Goal: Task Accomplishment & Management: Use online tool/utility

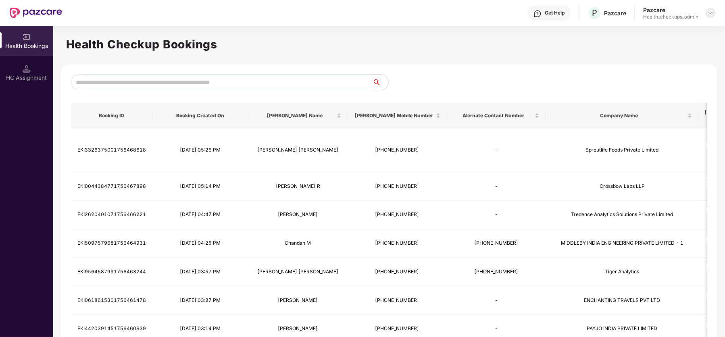
click at [711, 13] on img at bounding box center [711, 13] width 6 height 6
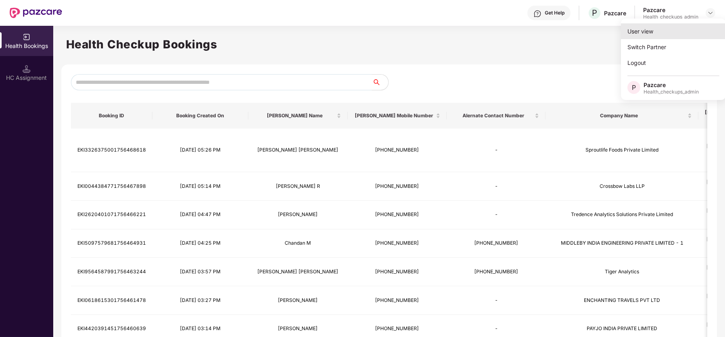
click at [658, 36] on div "User view" at bounding box center [673, 31] width 105 height 16
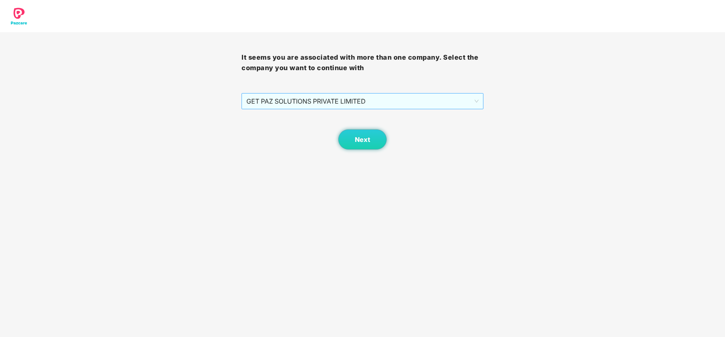
click at [436, 102] on span "GET PAZ SOLUTIONS PRIVATE LIMITED" at bounding box center [363, 101] width 232 height 15
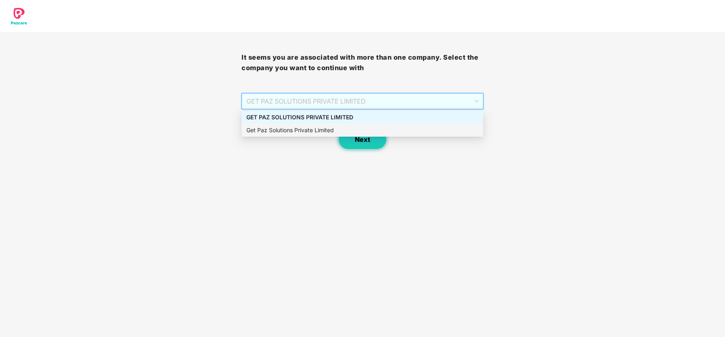
click at [366, 144] on button "Next" at bounding box center [362, 140] width 48 height 20
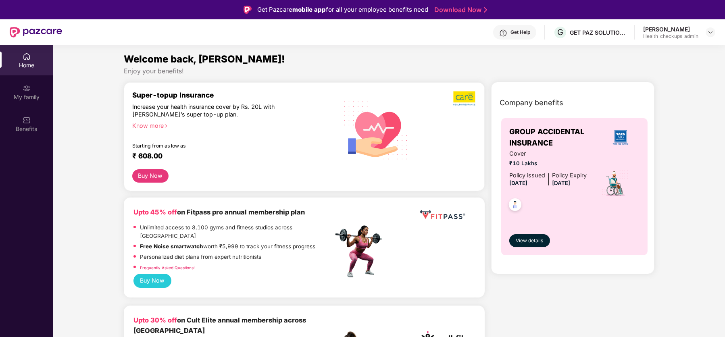
click at [693, 30] on div "[PERSON_NAME]" at bounding box center [671, 29] width 55 height 8
click at [710, 31] on img at bounding box center [711, 32] width 6 height 6
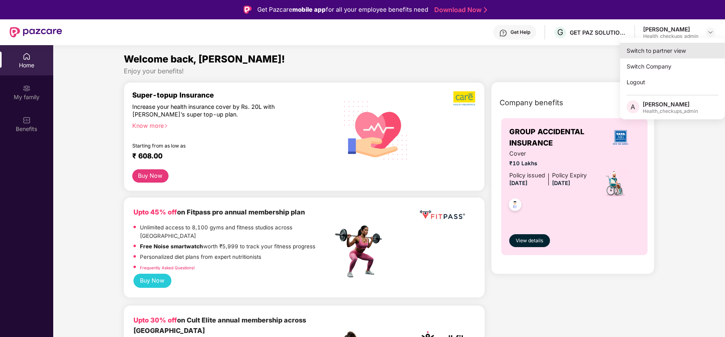
click at [654, 50] on div "Switch to partner view" at bounding box center [673, 51] width 105 height 16
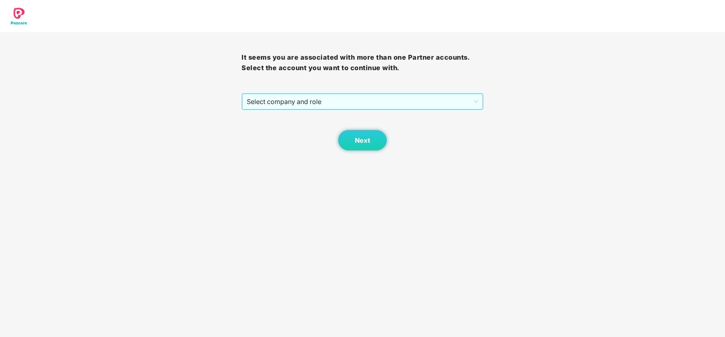
click at [365, 100] on span "Select company and role" at bounding box center [362, 101] width 231 height 15
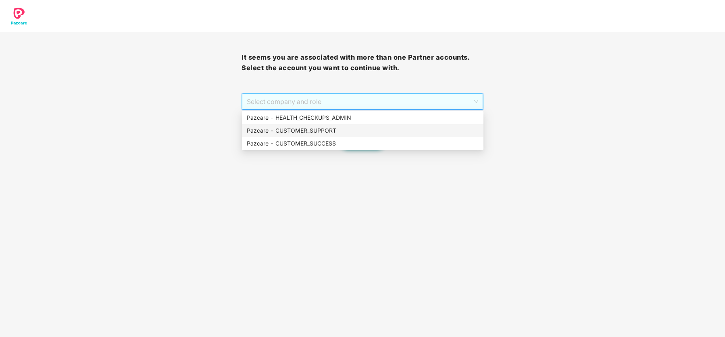
click at [358, 135] on div "Pazcare - CUSTOMER_SUPPORT" at bounding box center [363, 130] width 232 height 9
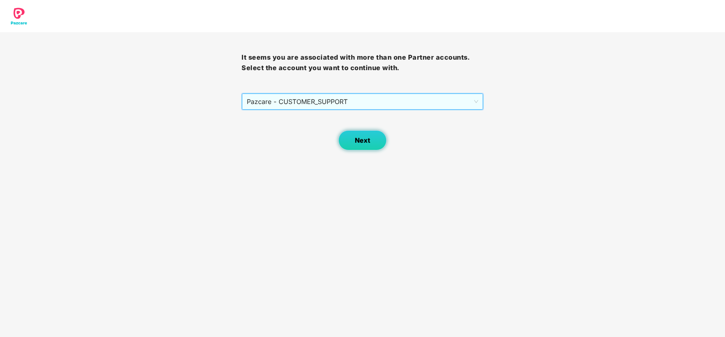
click at [364, 145] on button "Next" at bounding box center [362, 140] width 48 height 20
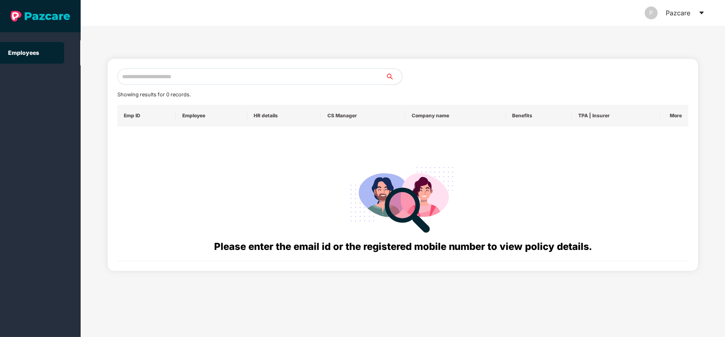
click at [179, 77] on input "text" at bounding box center [251, 77] width 269 height 16
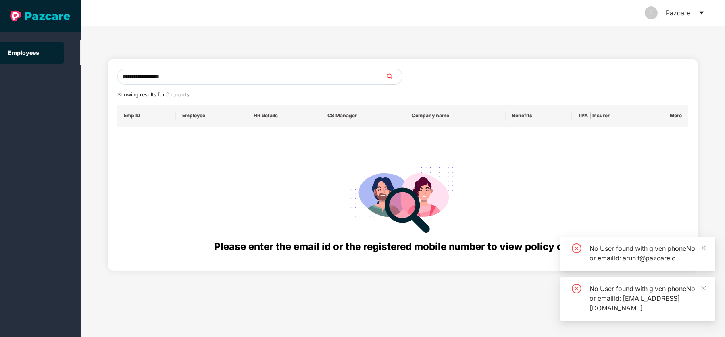
type input "**********"
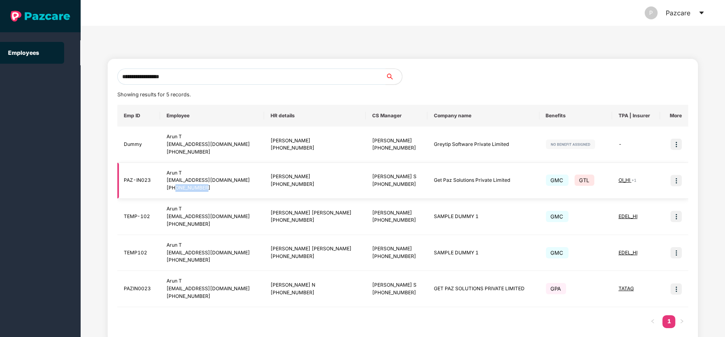
drag, startPoint x: 181, startPoint y: 188, endPoint x: 219, endPoint y: 187, distance: 38.3
click at [219, 187] on div "[PHONE_NUMBER]" at bounding box center [212, 188] width 91 height 8
copy div "8618036580"
click at [150, 179] on td "PAZ-IN023" at bounding box center [138, 181] width 43 height 36
drag, startPoint x: 149, startPoint y: 180, endPoint x: 122, endPoint y: 179, distance: 26.7
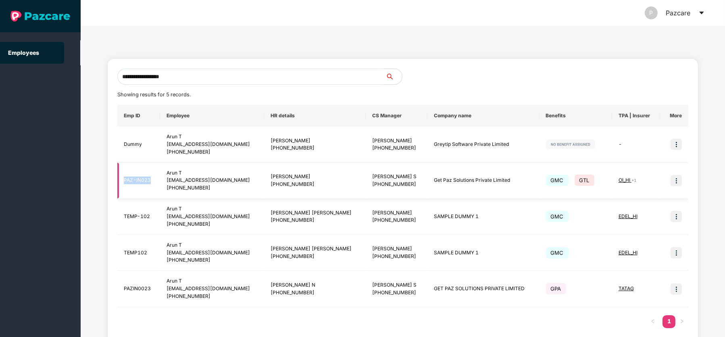
click at [122, 179] on td "PAZ-IN023" at bounding box center [138, 181] width 43 height 36
copy td "PAZ-IN023"
drag, startPoint x: 171, startPoint y: 180, endPoint x: 226, endPoint y: 180, distance: 54.9
click at [226, 180] on td "Arun T [EMAIL_ADDRESS][DOMAIN_NAME] [PHONE_NUMBER]" at bounding box center [212, 181] width 104 height 36
copy div "[EMAIL_ADDRESS][DOMAIN_NAME]"
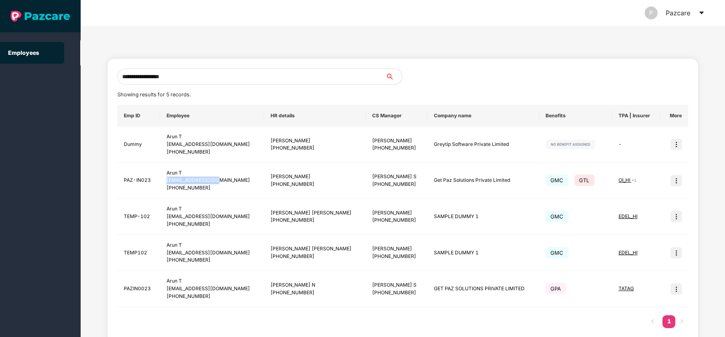
click at [703, 14] on icon "caret-down" at bounding box center [702, 13] width 6 height 6
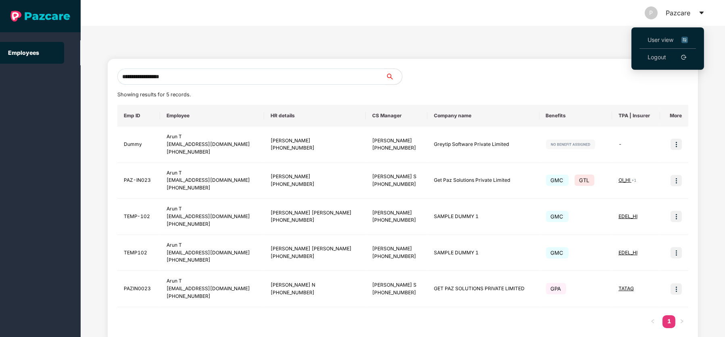
click at [667, 36] on span "User view" at bounding box center [668, 40] width 40 height 9
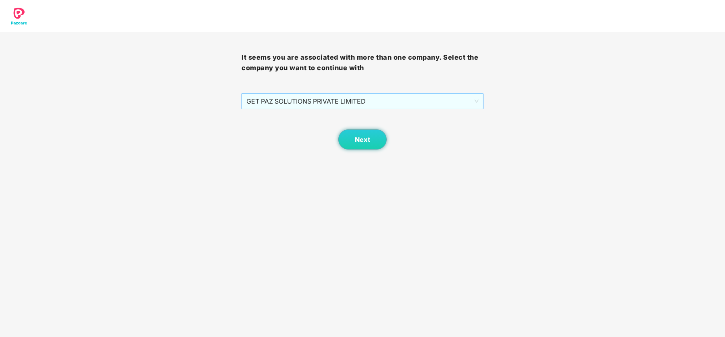
click at [351, 96] on span "GET PAZ SOLUTIONS PRIVATE LIMITED" at bounding box center [363, 101] width 232 height 15
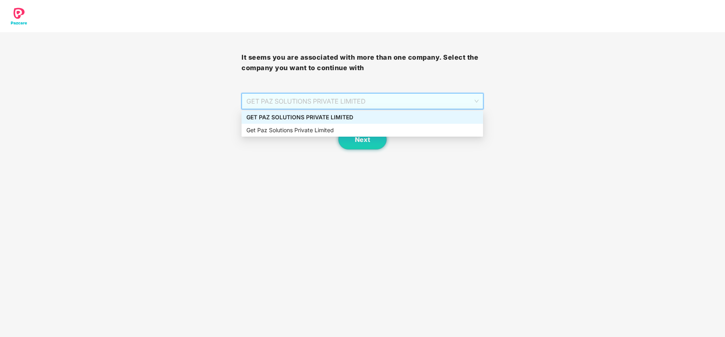
click at [333, 120] on div "GET PAZ SOLUTIONS PRIVATE LIMITED" at bounding box center [363, 117] width 232 height 9
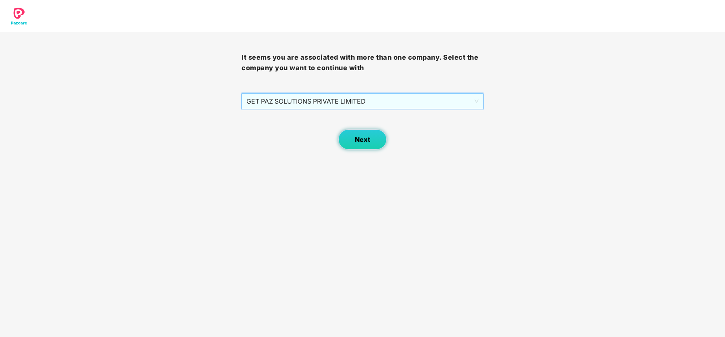
click at [369, 142] on span "Next" at bounding box center [362, 140] width 15 height 8
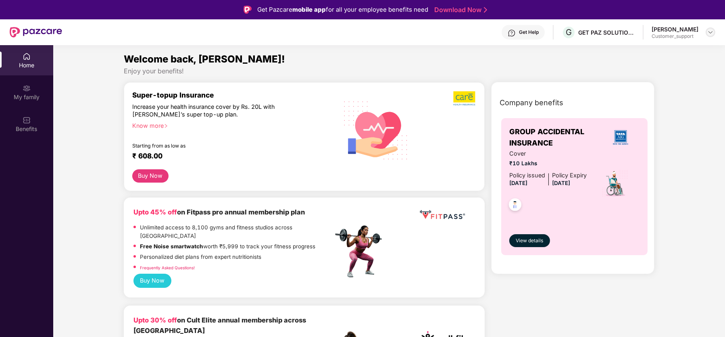
click at [708, 32] on img at bounding box center [711, 32] width 6 height 6
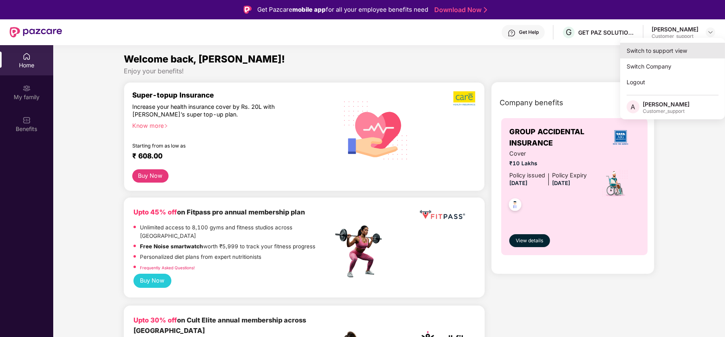
click at [679, 55] on div "Switch to support view" at bounding box center [673, 51] width 105 height 16
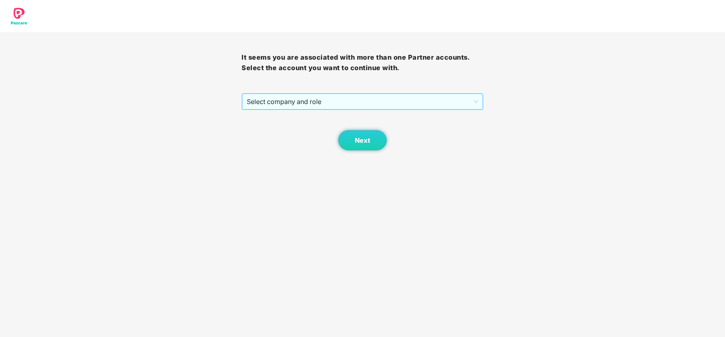
click at [295, 103] on span "Select company and role" at bounding box center [362, 101] width 231 height 15
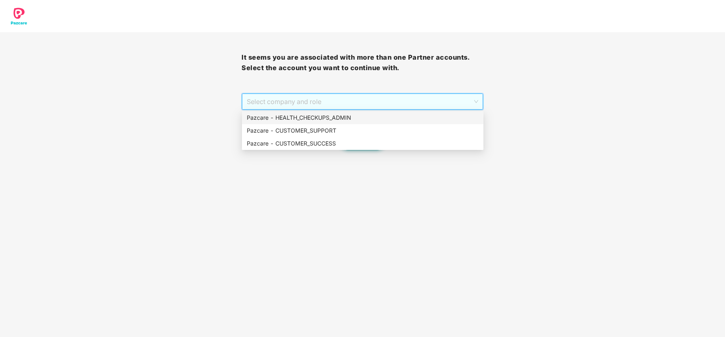
click at [297, 121] on div "Pazcare - HEALTH_CHECKUPS_ADMIN" at bounding box center [363, 117] width 232 height 9
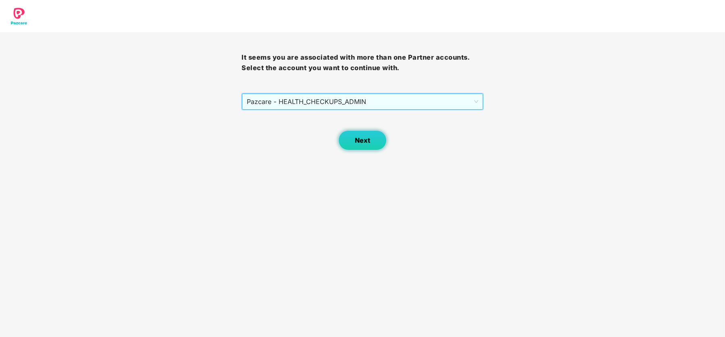
click at [363, 145] on button "Next" at bounding box center [362, 140] width 48 height 20
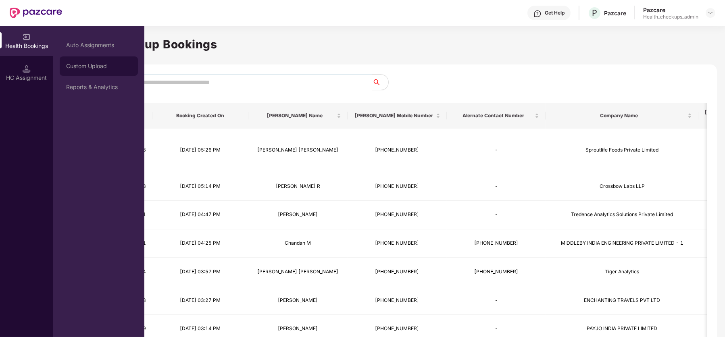
click at [107, 65] on div "Custom Upload" at bounding box center [98, 66] width 65 height 6
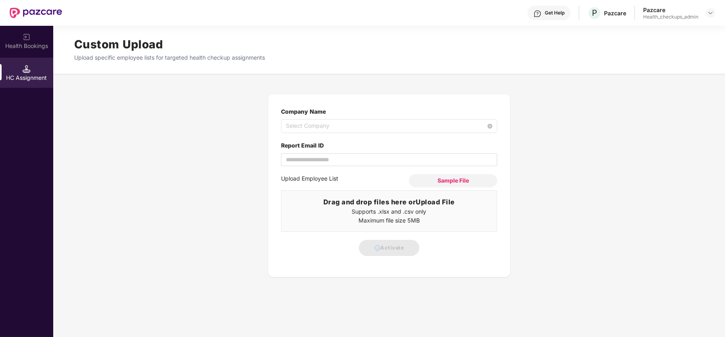
click at [302, 124] on span "Select Company" at bounding box center [389, 126] width 207 height 13
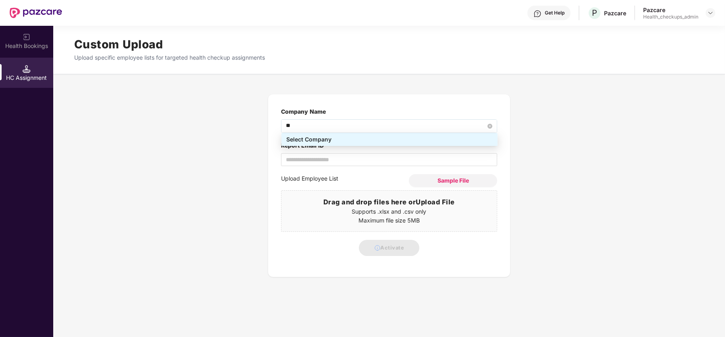
type input "***"
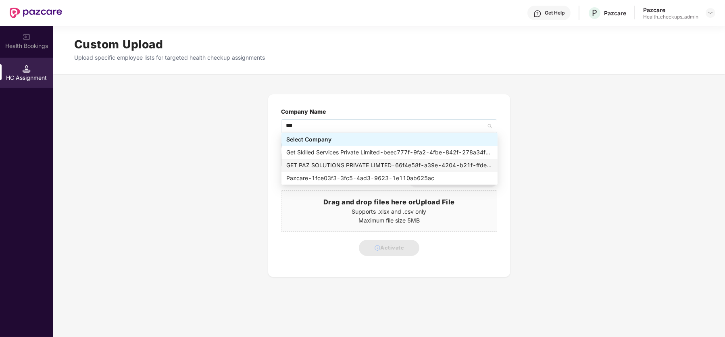
click at [331, 162] on div "GET PAZ SOLUTIONS PRIVATE LIMTED - 66f4e58f-a39e-4204-b21f-ffded9e41123" at bounding box center [389, 165] width 207 height 9
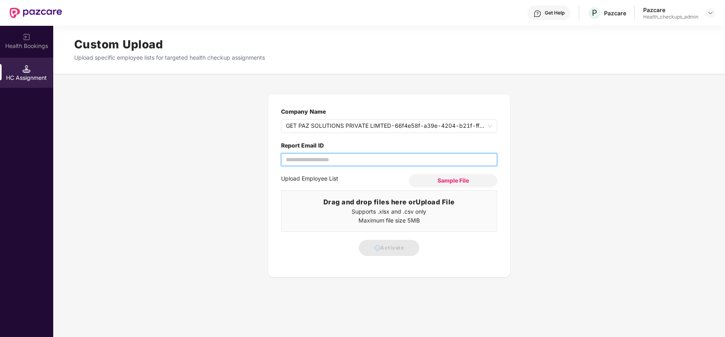
click at [315, 159] on input "Report Email ID" at bounding box center [389, 159] width 216 height 13
type input "**********"
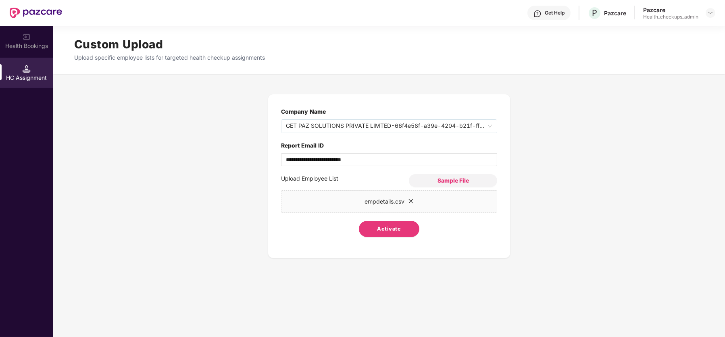
click at [393, 228] on span "Activate" at bounding box center [390, 229] width 24 height 8
